Goal: Information Seeking & Learning: Learn about a topic

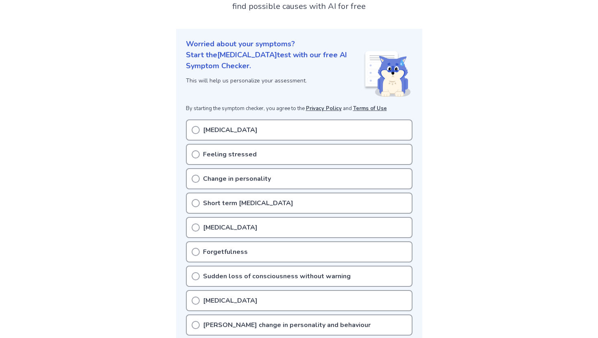
scroll to position [69, 0]
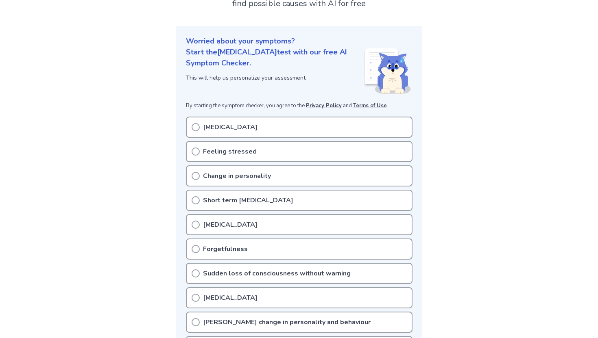
click at [197, 157] on div "Feeling stressed" at bounding box center [299, 151] width 227 height 21
click at [199, 148] on div "Feeling stressed" at bounding box center [299, 151] width 227 height 21
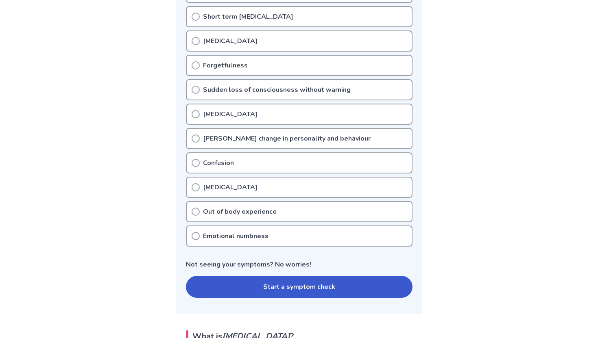
scroll to position [256, 0]
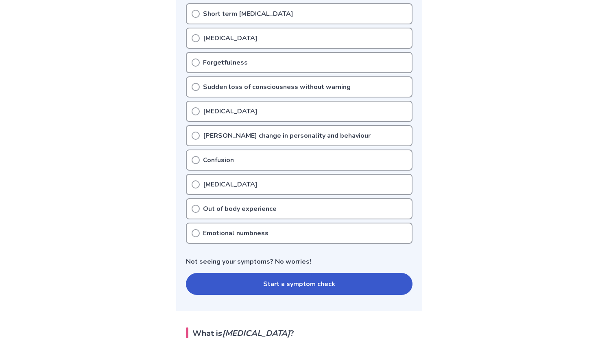
click at [284, 287] on button "Start a symptom check" at bounding box center [299, 284] width 227 height 22
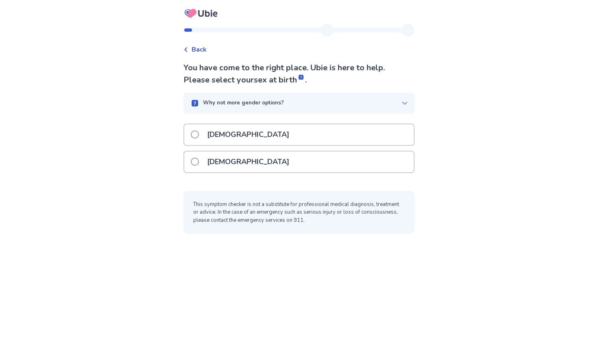
click at [199, 160] on span at bounding box center [195, 162] width 8 height 8
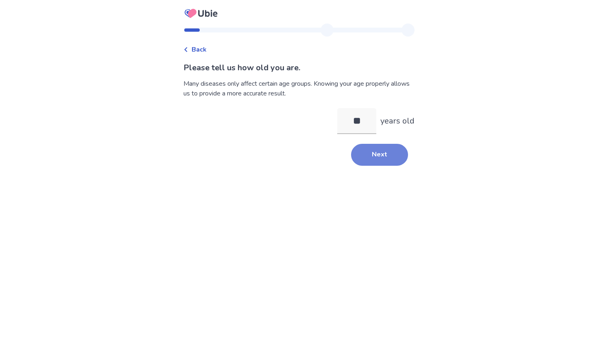
type input "**"
click at [374, 151] on button "Next" at bounding box center [379, 155] width 57 height 22
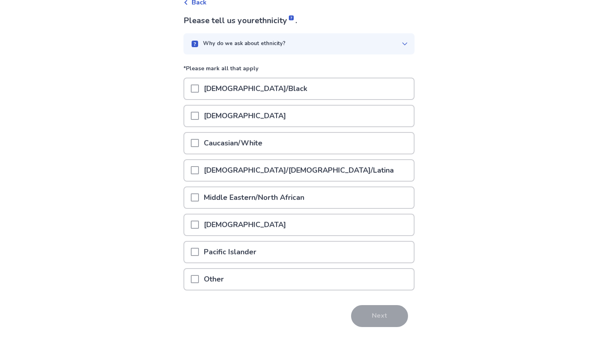
scroll to position [72, 0]
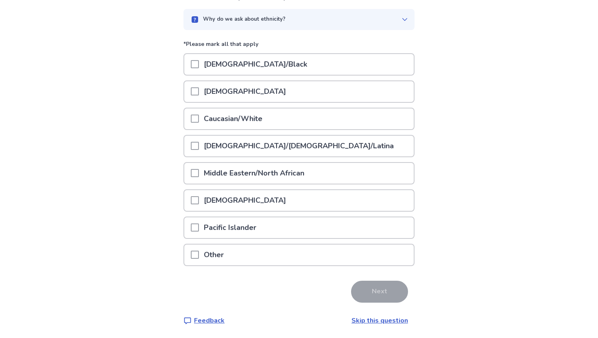
click at [403, 21] on icon at bounding box center [404, 19] width 7 height 7
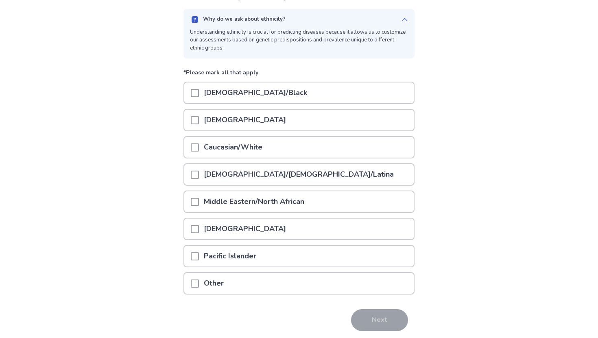
click at [401, 21] on icon at bounding box center [404, 19] width 7 height 7
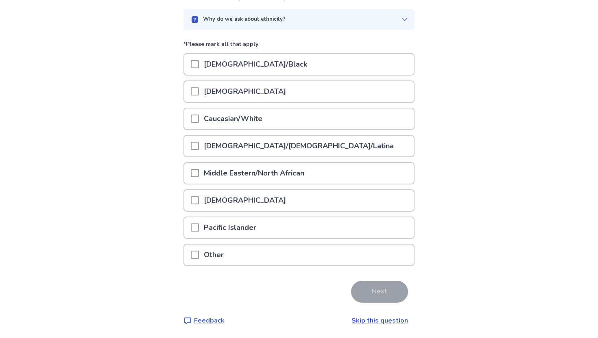
click at [199, 118] on span at bounding box center [195, 119] width 8 height 8
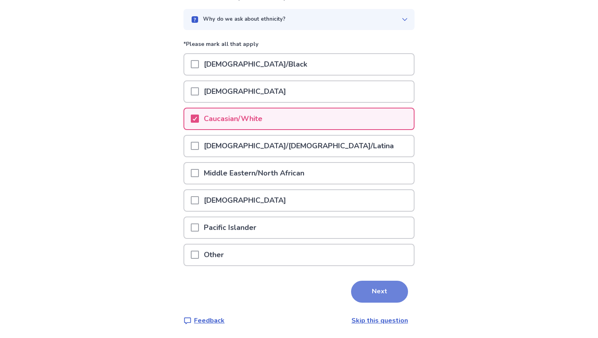
click at [382, 292] on button "Next" at bounding box center [379, 292] width 57 height 22
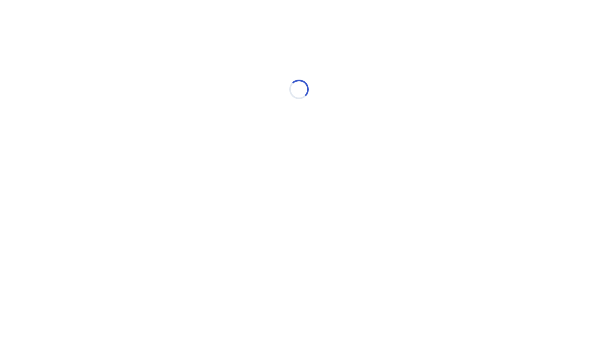
scroll to position [0, 0]
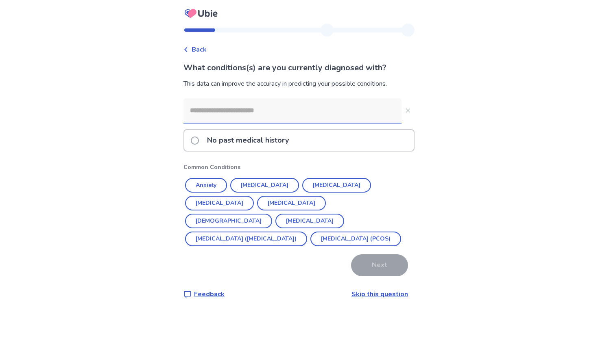
click at [368, 111] on input at bounding box center [292, 110] width 218 height 24
click at [218, 183] on button "Anxiety" at bounding box center [206, 185] width 42 height 15
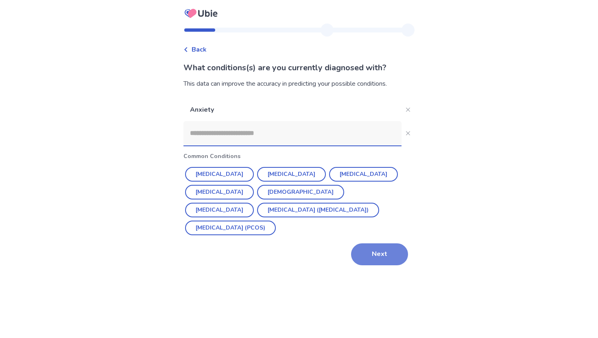
click at [373, 257] on button "Next" at bounding box center [379, 255] width 57 height 22
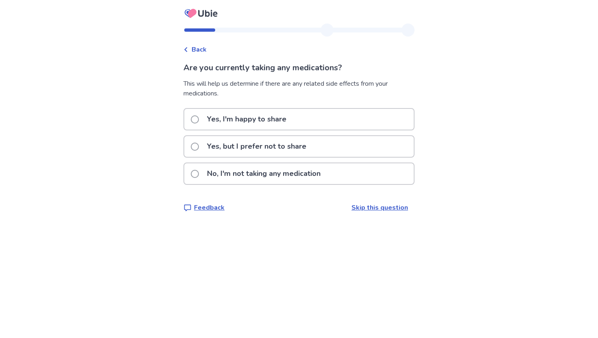
click at [196, 172] on span at bounding box center [195, 174] width 8 height 8
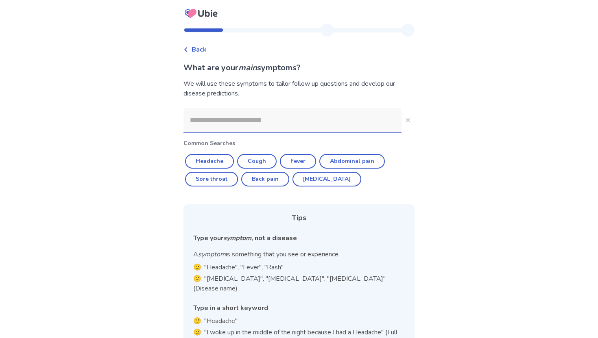
click at [295, 127] on input at bounding box center [292, 120] width 218 height 24
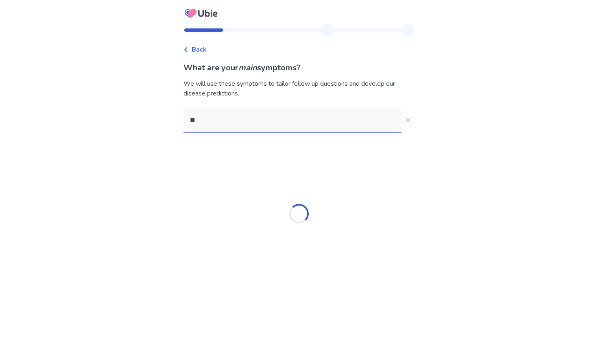
type input "*"
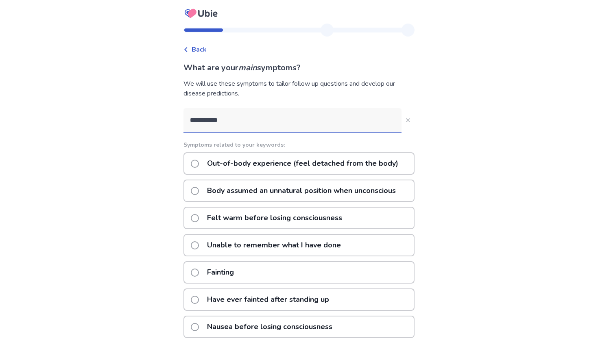
type input "**********"
click at [198, 167] on span at bounding box center [195, 164] width 8 height 8
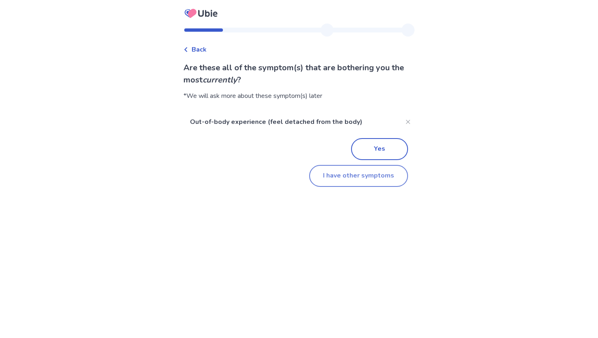
click at [329, 176] on button "I have other symptoms" at bounding box center [358, 176] width 99 height 22
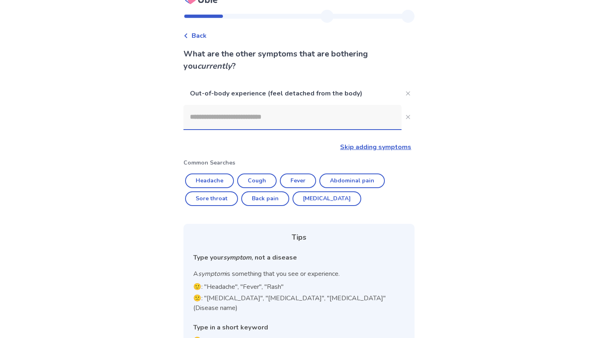
scroll to position [15, 0]
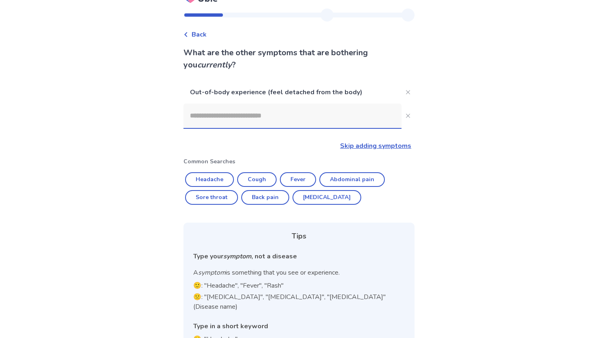
click at [376, 146] on link "Skip adding symptoms" at bounding box center [375, 146] width 71 height 9
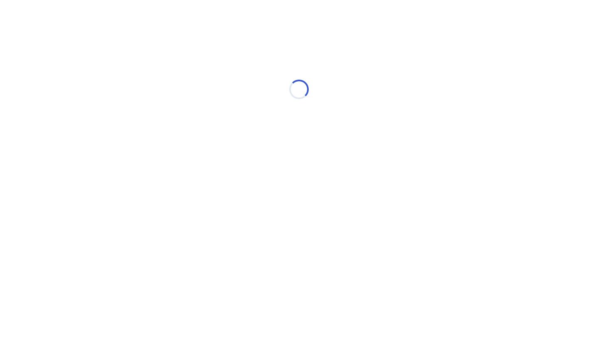
scroll to position [0, 0]
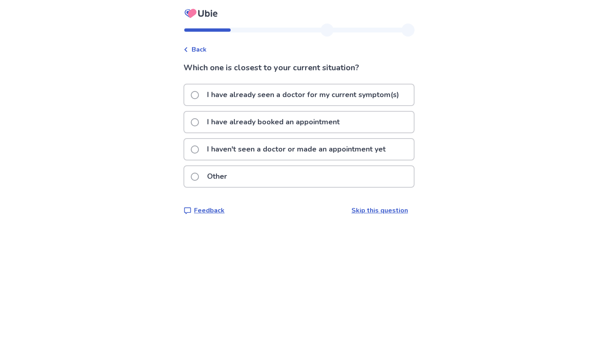
click at [204, 98] on label "I have already seen a doctor for my current symptom(s)" at bounding box center [297, 95] width 213 height 21
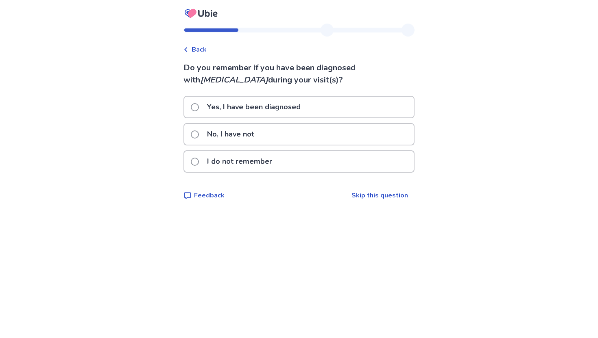
click at [199, 137] on span at bounding box center [195, 135] width 8 height 8
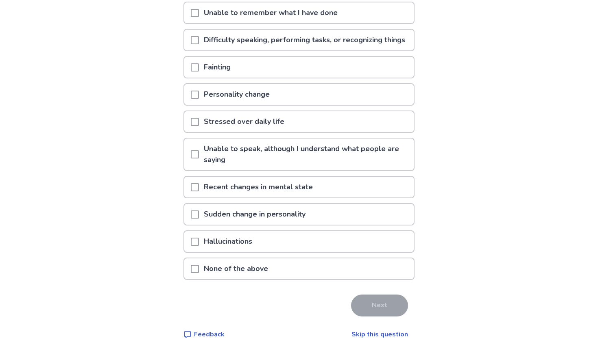
scroll to position [109, 0]
click at [199, 125] on span at bounding box center [195, 121] width 8 height 8
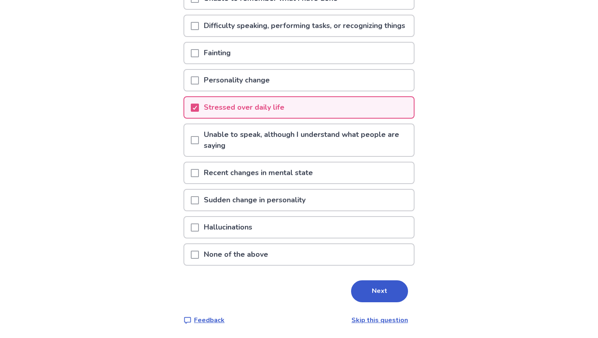
scroll to position [133, 0]
click at [377, 281] on button "Next" at bounding box center [379, 292] width 57 height 22
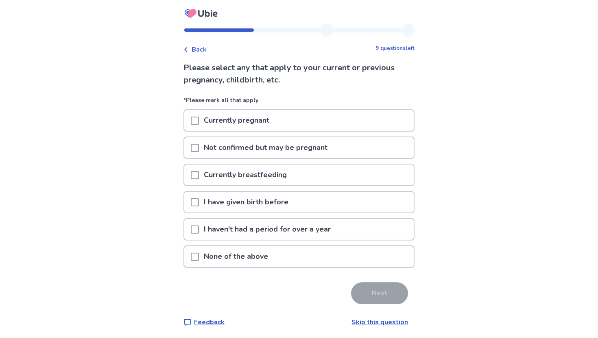
click at [198, 257] on span at bounding box center [195, 257] width 8 height 8
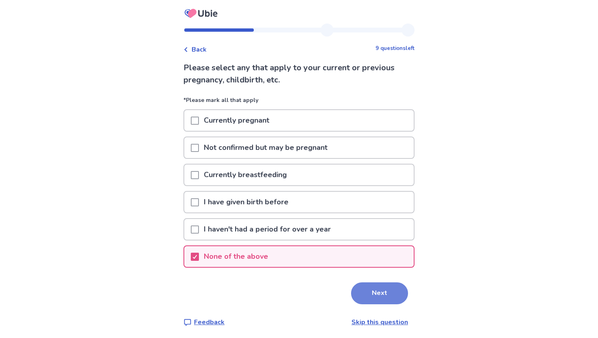
click at [373, 293] on button "Next" at bounding box center [379, 294] width 57 height 22
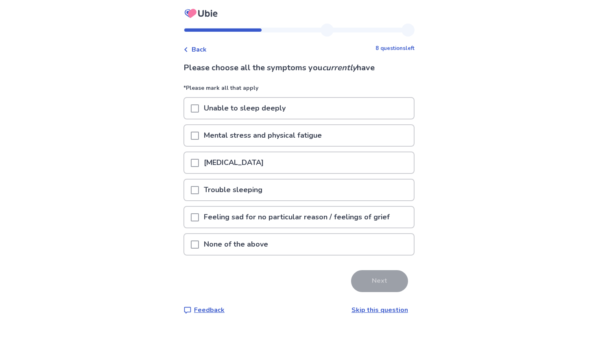
click at [198, 109] on span at bounding box center [195, 109] width 8 height 8
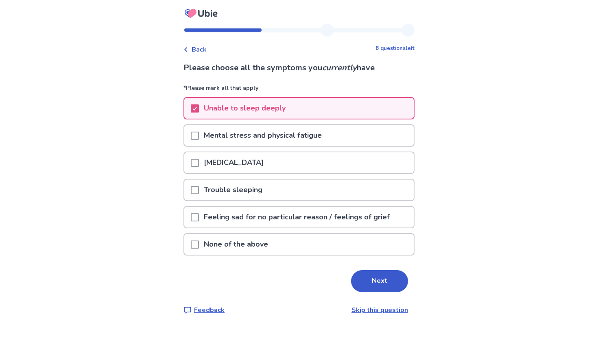
click at [197, 135] on span at bounding box center [195, 136] width 8 height 8
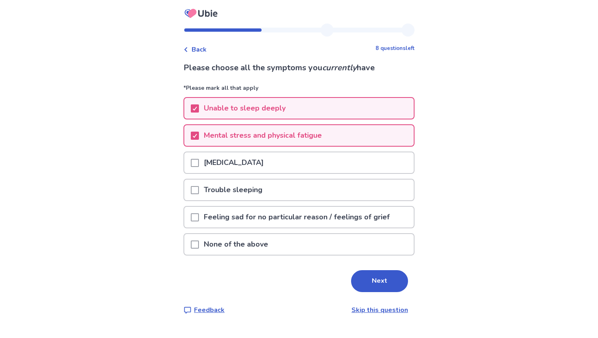
click at [197, 164] on span at bounding box center [195, 163] width 8 height 8
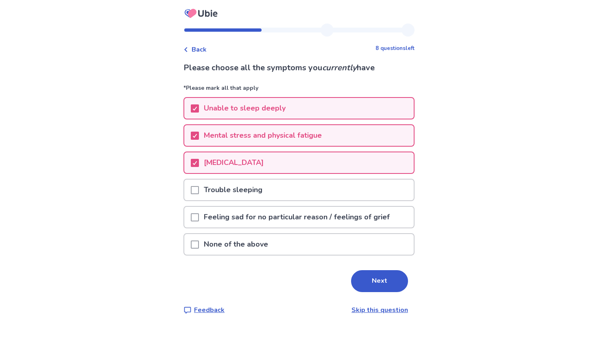
click at [196, 188] on span at bounding box center [195, 190] width 8 height 8
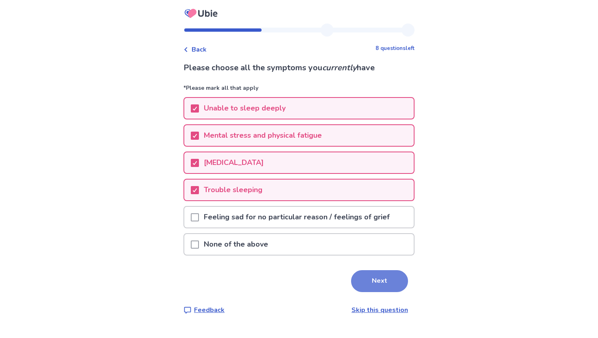
click at [363, 282] on button "Next" at bounding box center [379, 281] width 57 height 22
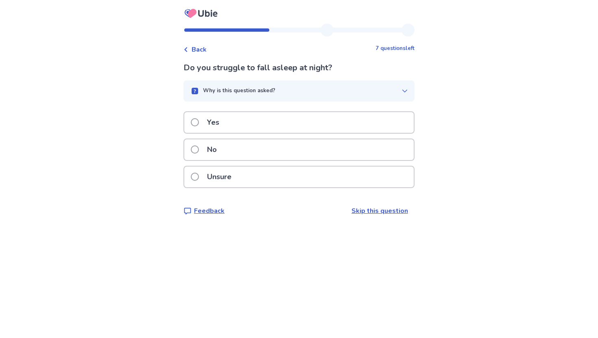
click at [199, 122] on span at bounding box center [195, 122] width 8 height 8
click at [395, 88] on div "Why is this question asked?" at bounding box center [296, 91] width 212 height 8
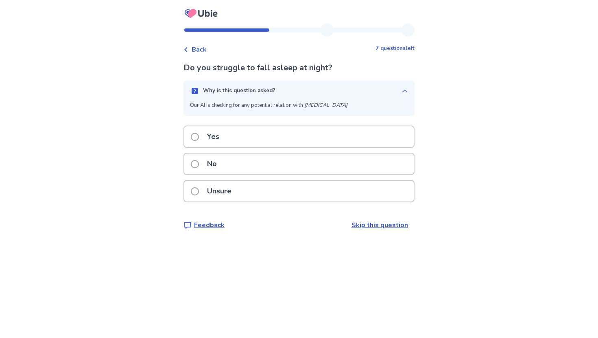
click at [199, 135] on span at bounding box center [195, 137] width 8 height 8
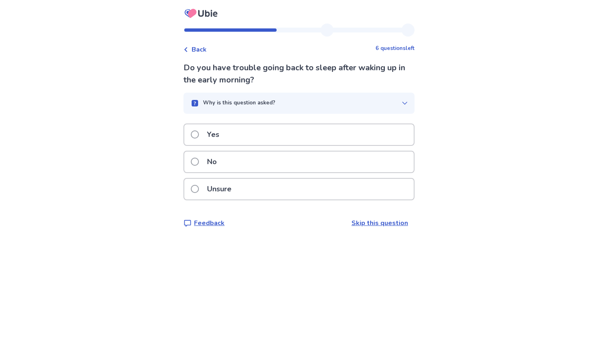
click at [199, 187] on span at bounding box center [195, 189] width 8 height 8
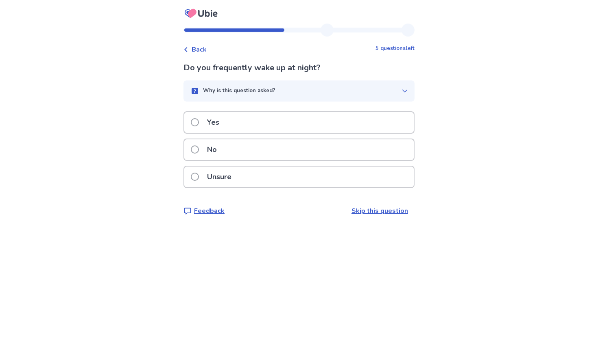
click at [199, 122] on span at bounding box center [195, 122] width 8 height 8
click at [199, 127] on span at bounding box center [195, 122] width 8 height 8
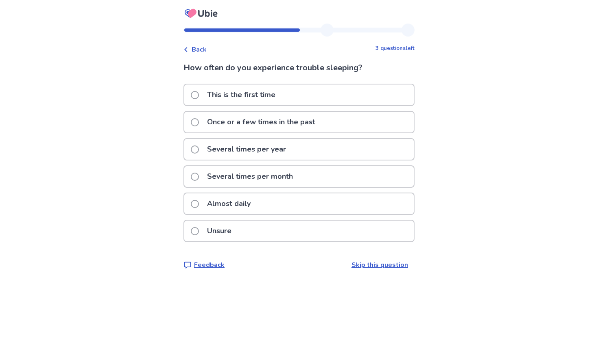
click at [199, 206] on span at bounding box center [195, 204] width 8 height 8
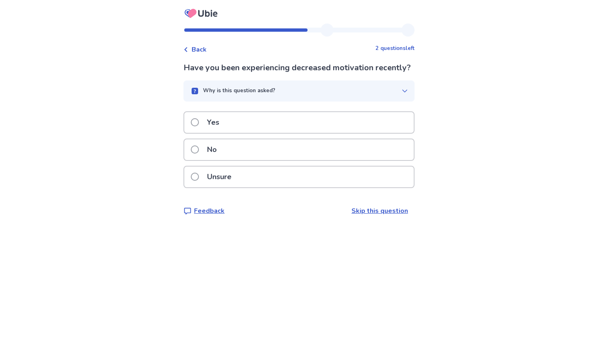
click at [194, 185] on div "Unsure" at bounding box center [298, 177] width 229 height 21
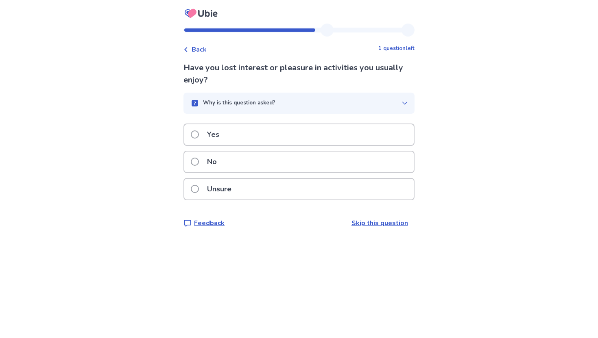
click at [200, 167] on label "No" at bounding box center [206, 162] width 31 height 21
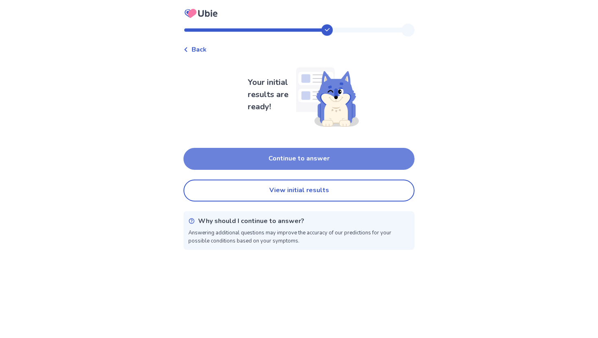
click at [274, 161] on button "Continue to answer" at bounding box center [298, 159] width 231 height 22
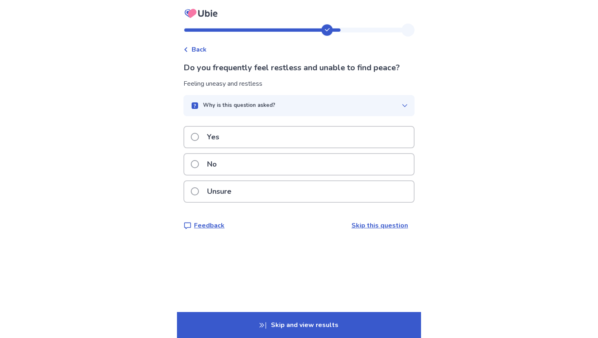
click at [206, 139] on label "Yes" at bounding box center [207, 137] width 33 height 21
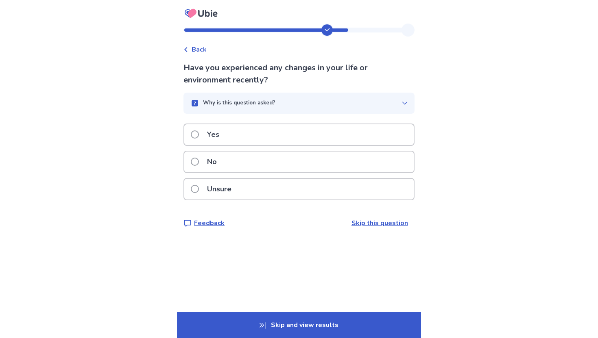
click at [204, 187] on label "Unsure" at bounding box center [214, 189] width 46 height 21
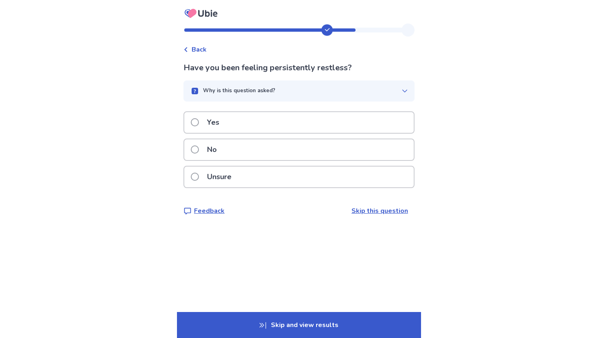
click at [199, 173] on span at bounding box center [195, 177] width 8 height 8
click at [199, 124] on span at bounding box center [195, 122] width 8 height 8
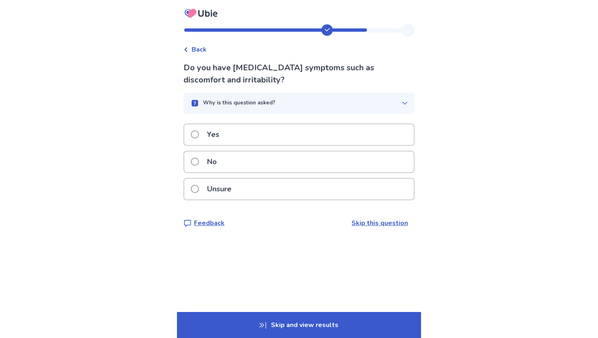
click at [360, 101] on div "Why is this question asked?" at bounding box center [296, 103] width 212 height 8
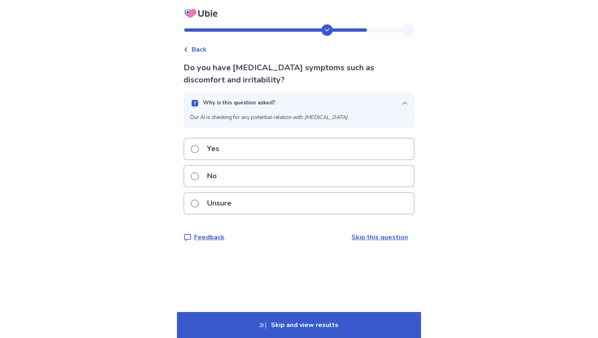
click at [214, 157] on p "Yes" at bounding box center [213, 149] width 22 height 21
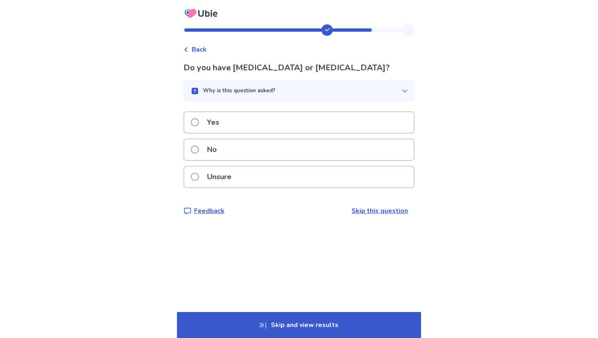
click at [209, 175] on p "Unsure" at bounding box center [219, 177] width 34 height 21
click at [197, 128] on label "Yes" at bounding box center [207, 122] width 33 height 21
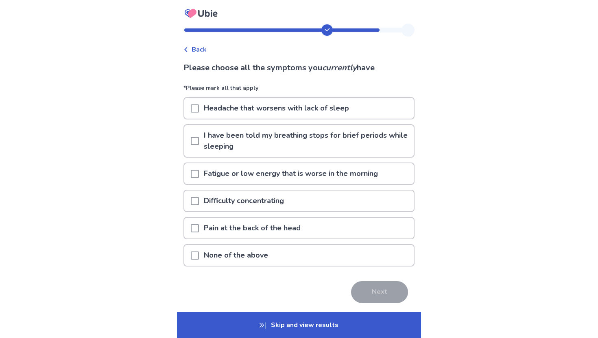
click at [207, 255] on p "None of the above" at bounding box center [236, 255] width 74 height 21
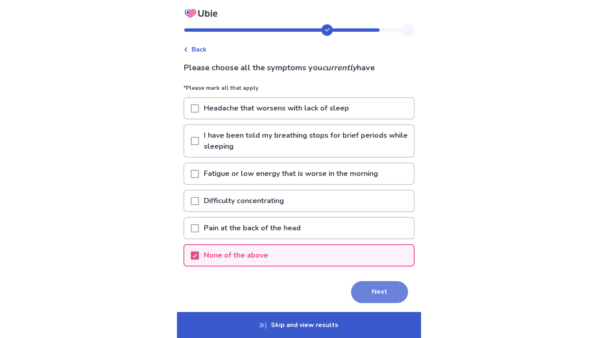
click at [362, 296] on button "Next" at bounding box center [379, 292] width 57 height 22
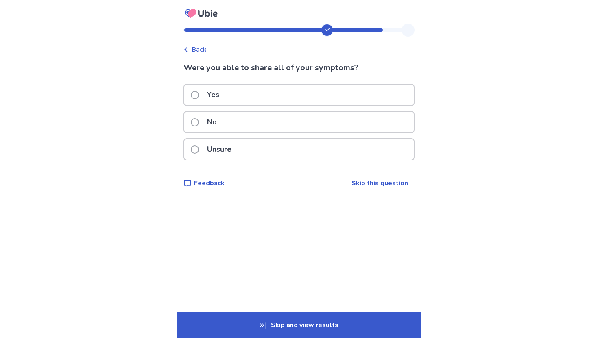
click at [205, 146] on label "Unsure" at bounding box center [214, 149] width 46 height 21
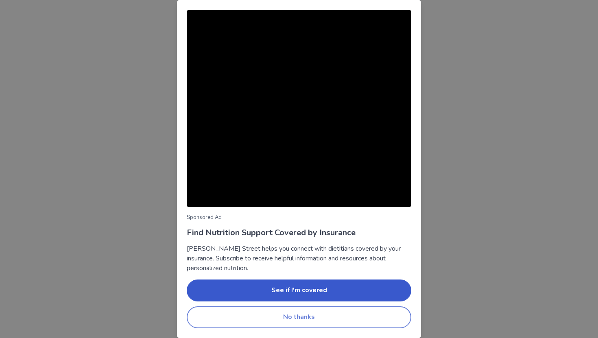
click at [266, 319] on button "No thanks" at bounding box center [299, 318] width 225 height 22
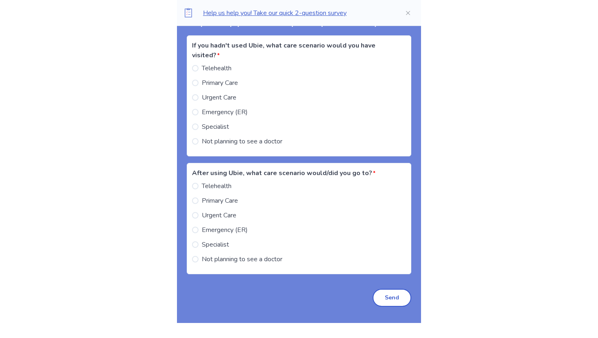
scroll to position [832, 0]
